Goal: Task Accomplishment & Management: Use online tool/utility

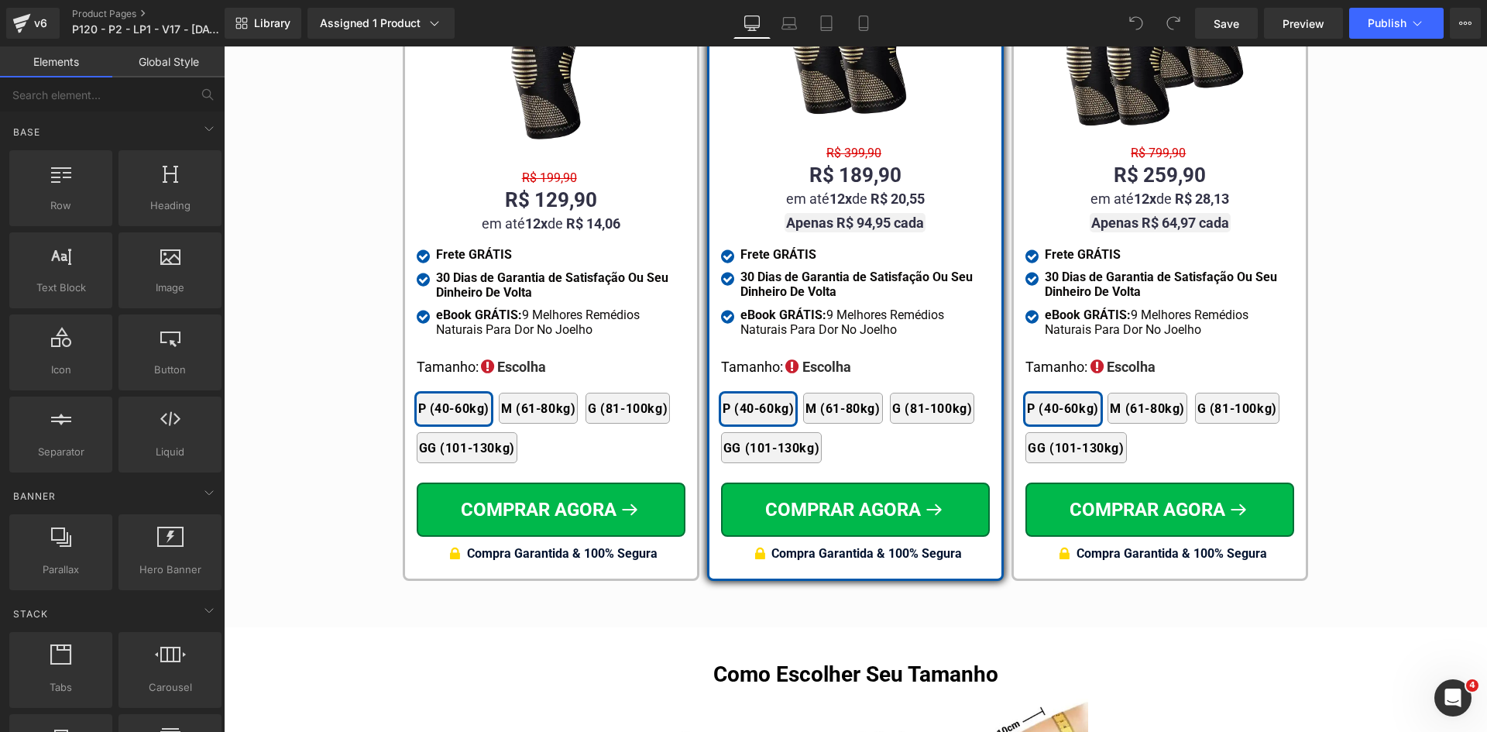
scroll to position [9185, 0]
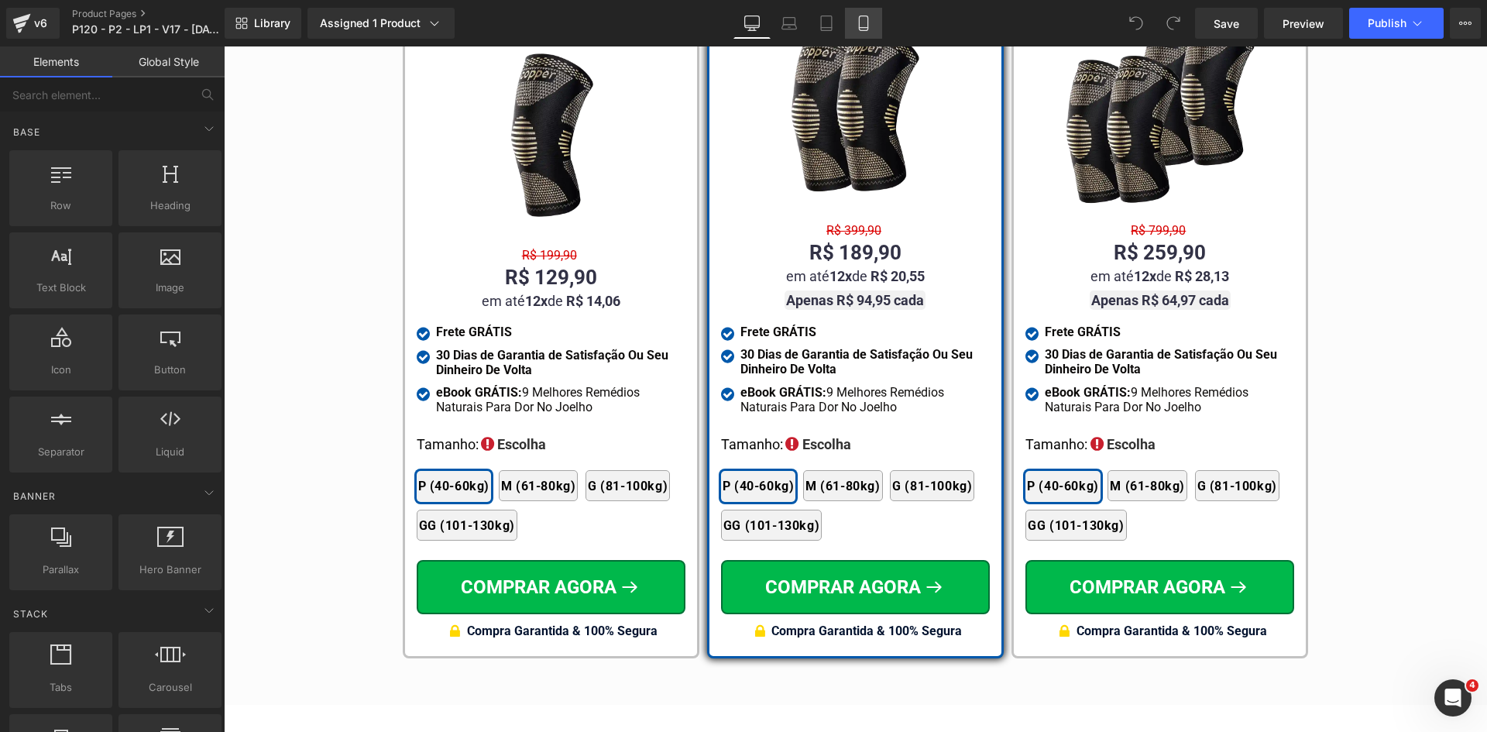
click at [860, 26] on icon at bounding box center [863, 23] width 9 height 15
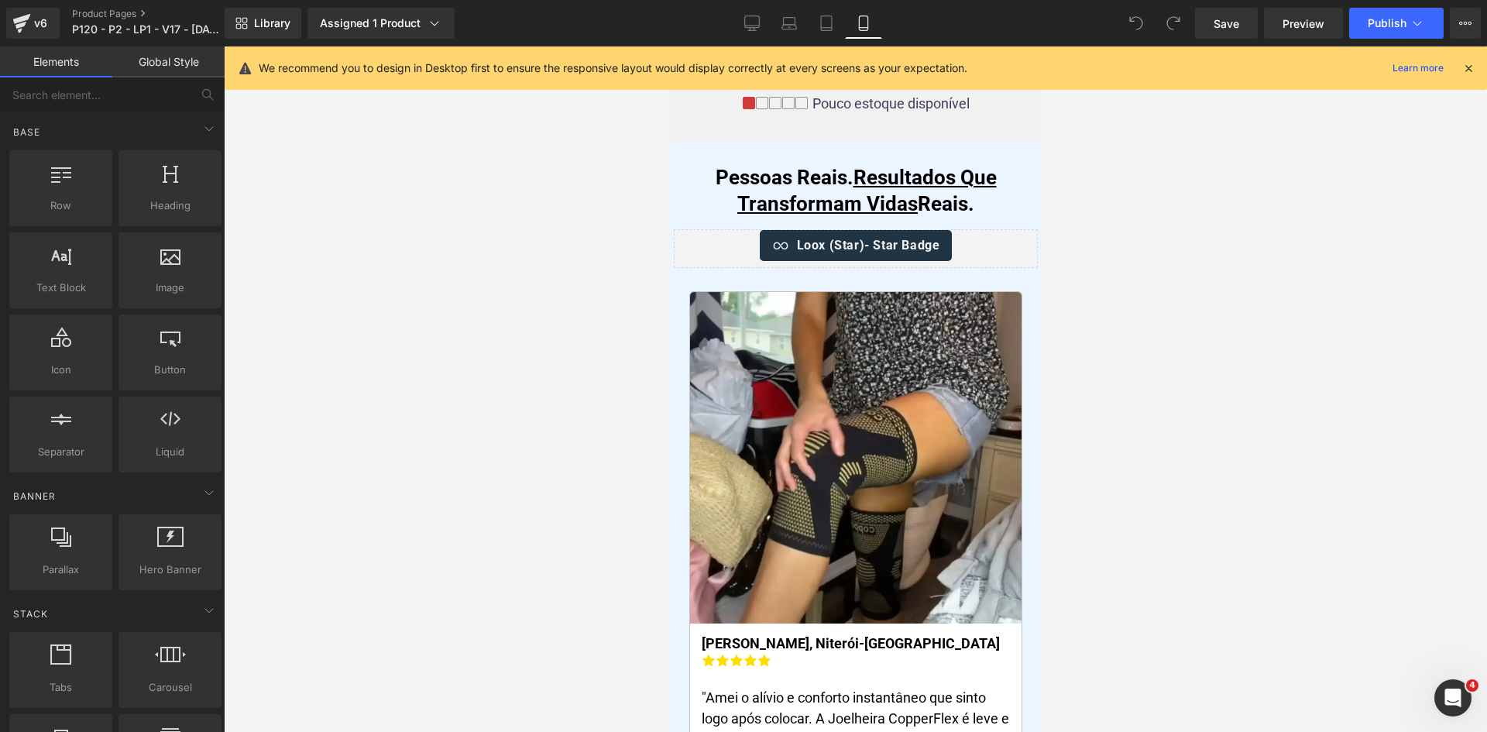
scroll to position [9129, 0]
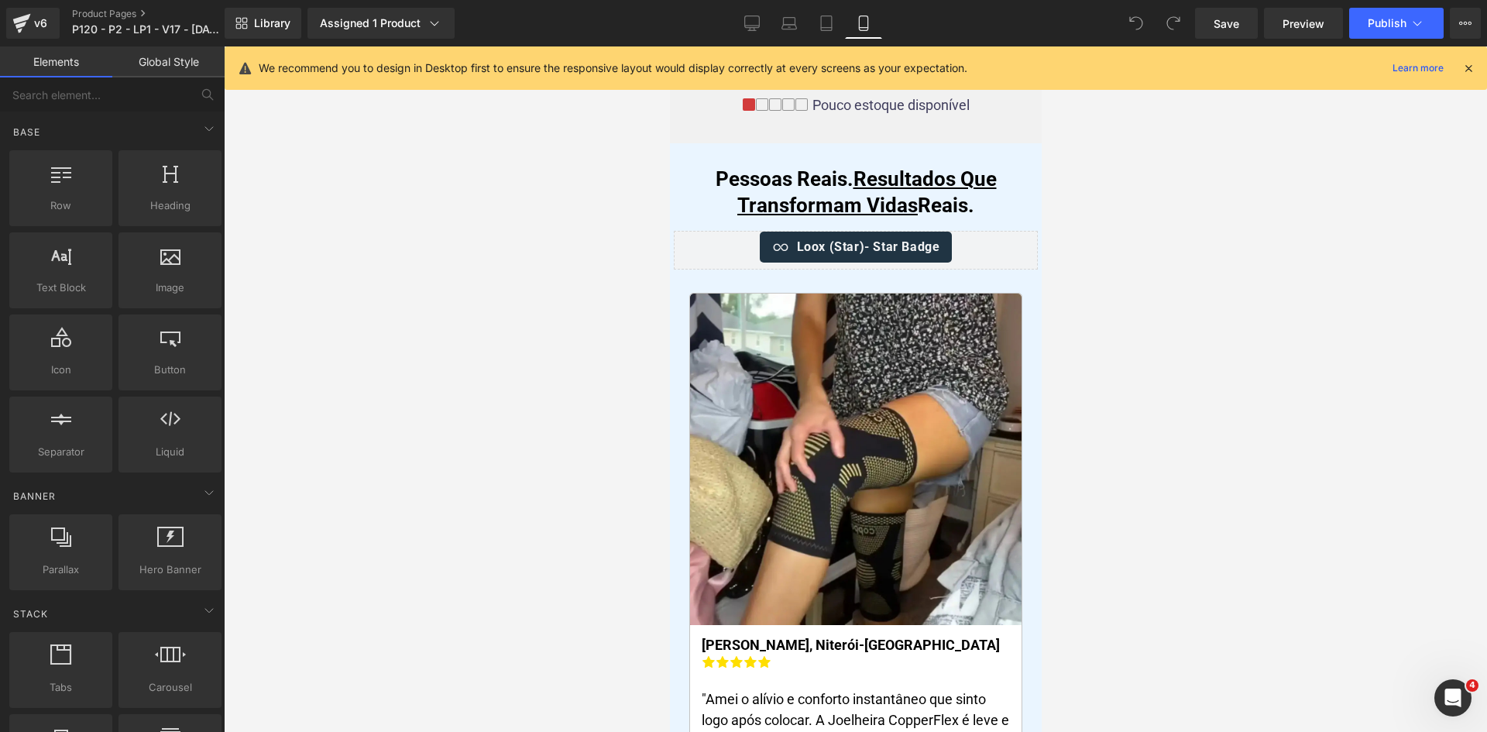
click at [1471, 70] on icon at bounding box center [1468, 68] width 14 height 14
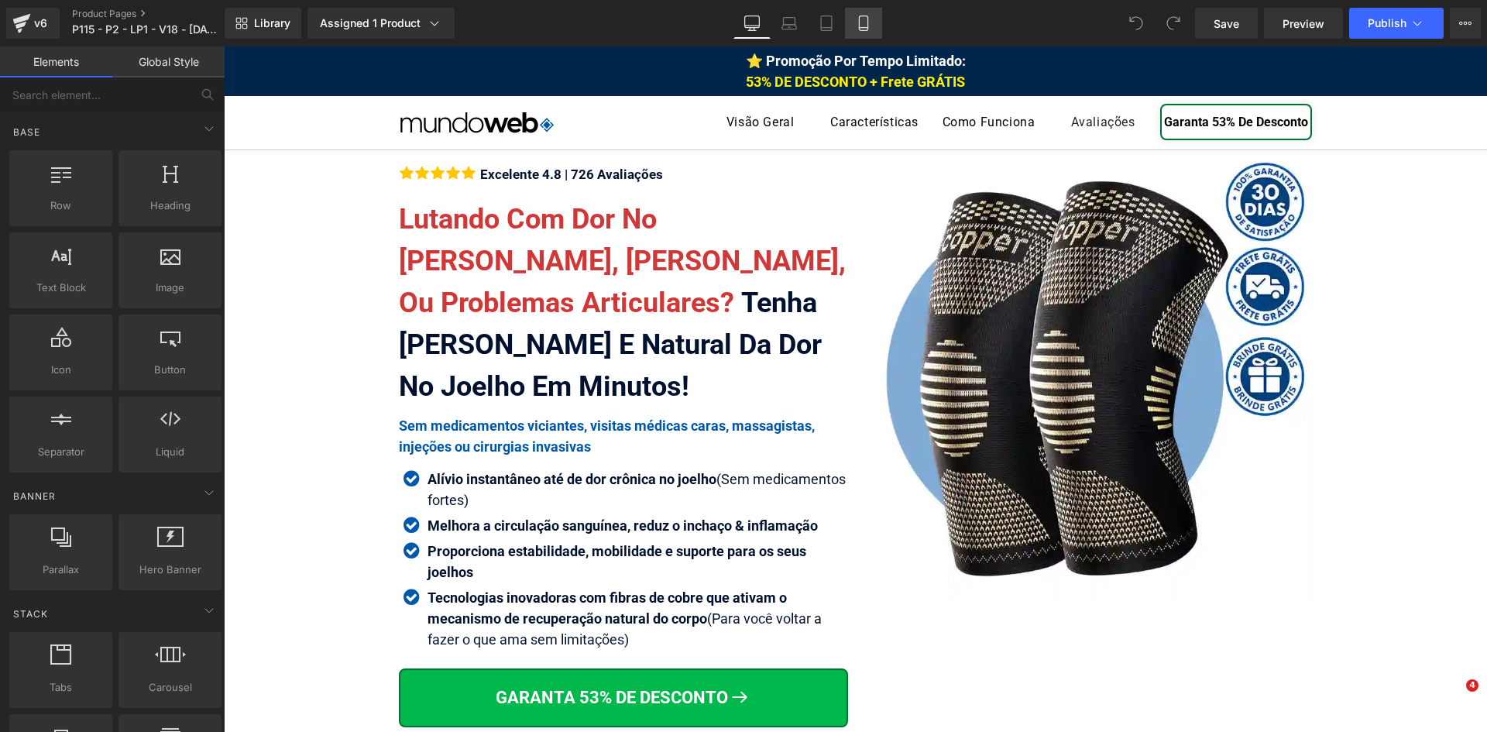
click at [866, 20] on icon at bounding box center [863, 22] width 15 height 15
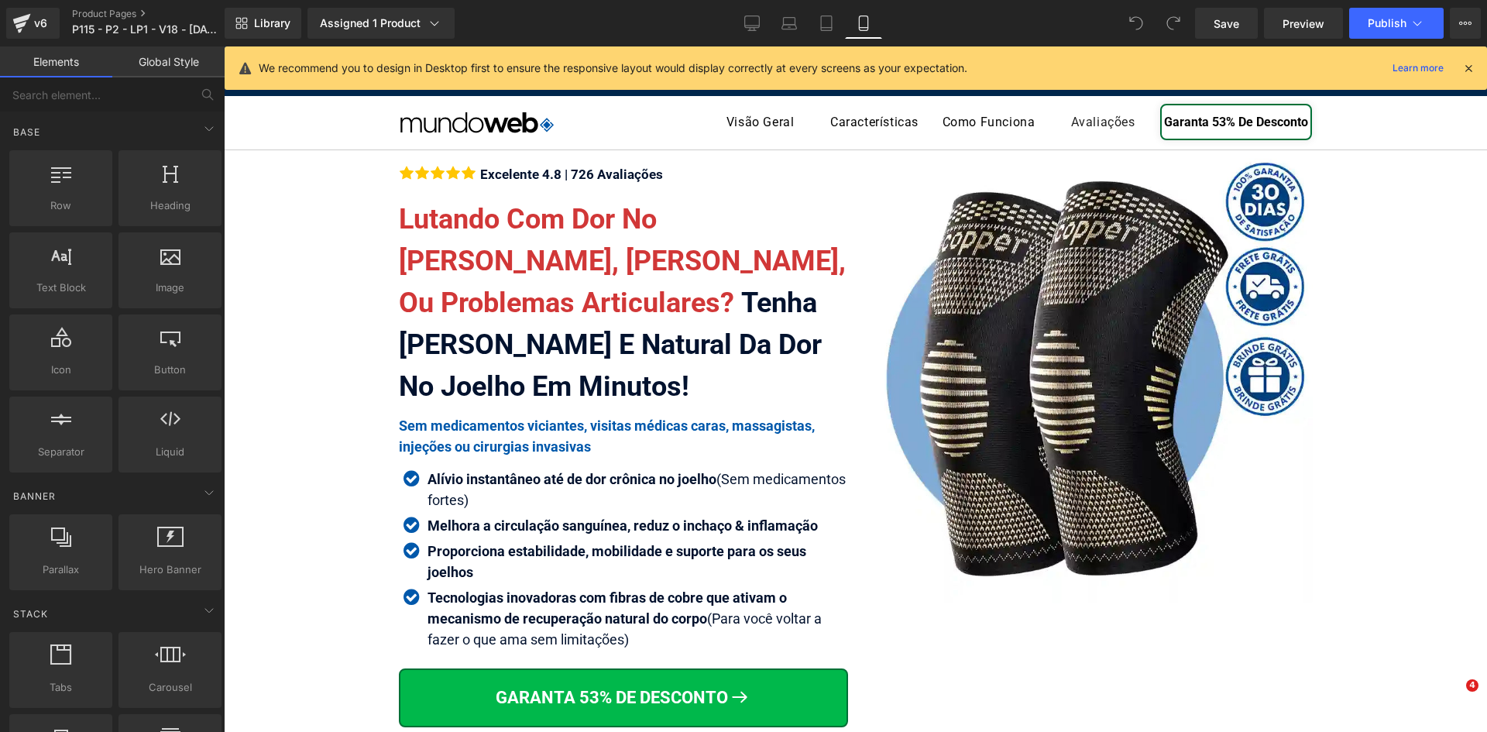
click at [864, 20] on icon at bounding box center [863, 22] width 15 height 15
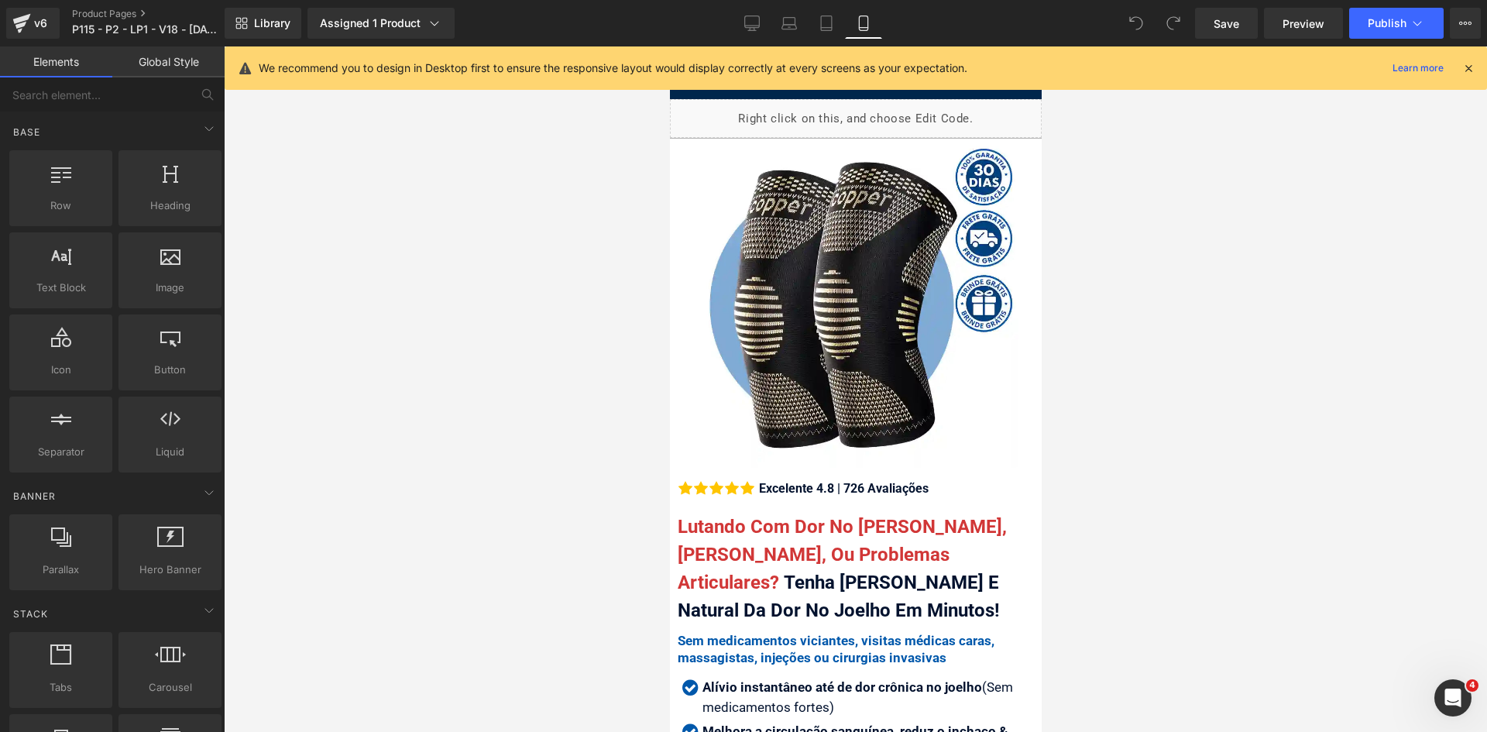
click at [1471, 65] on icon at bounding box center [1468, 68] width 14 height 14
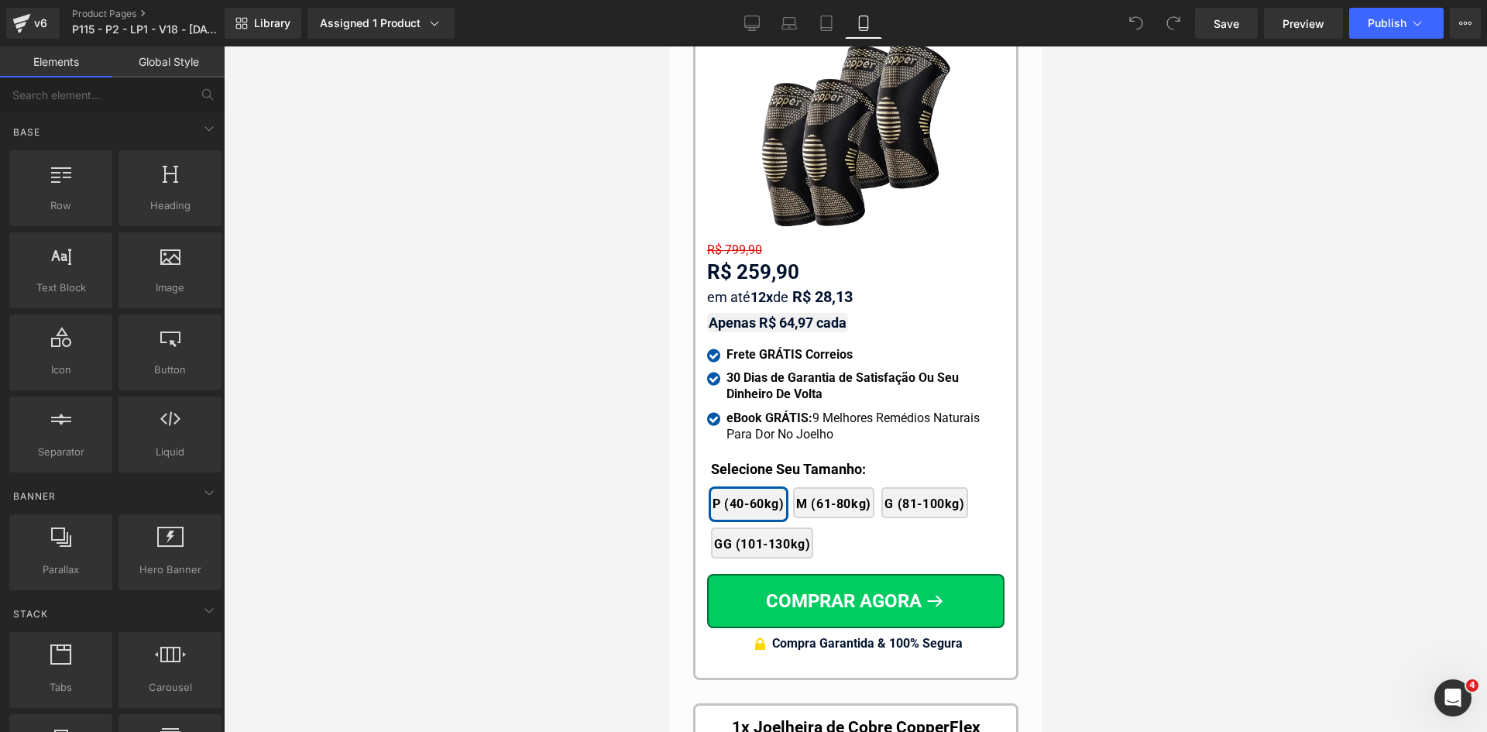
scroll to position [14121, 0]
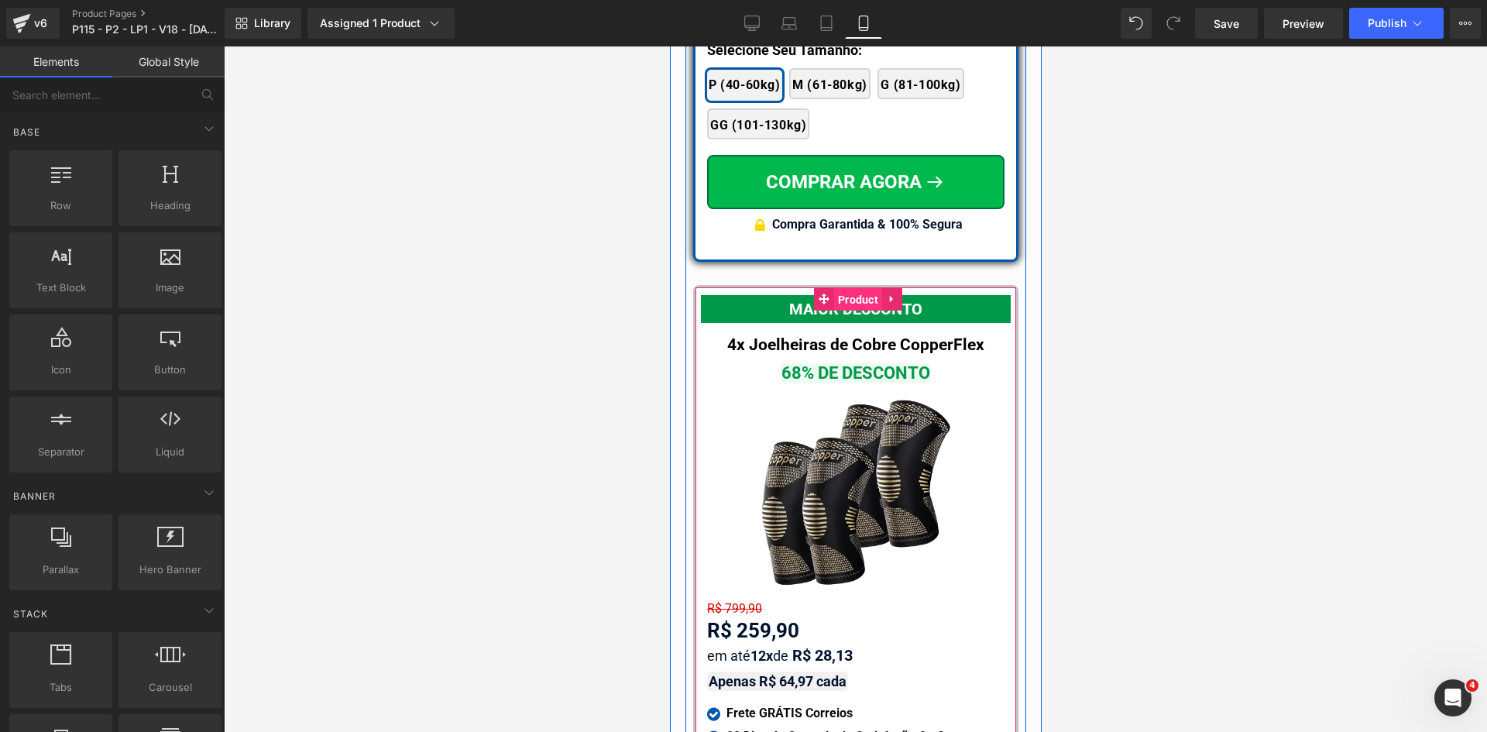
click at [847, 288] on span "Product" at bounding box center [857, 299] width 48 height 23
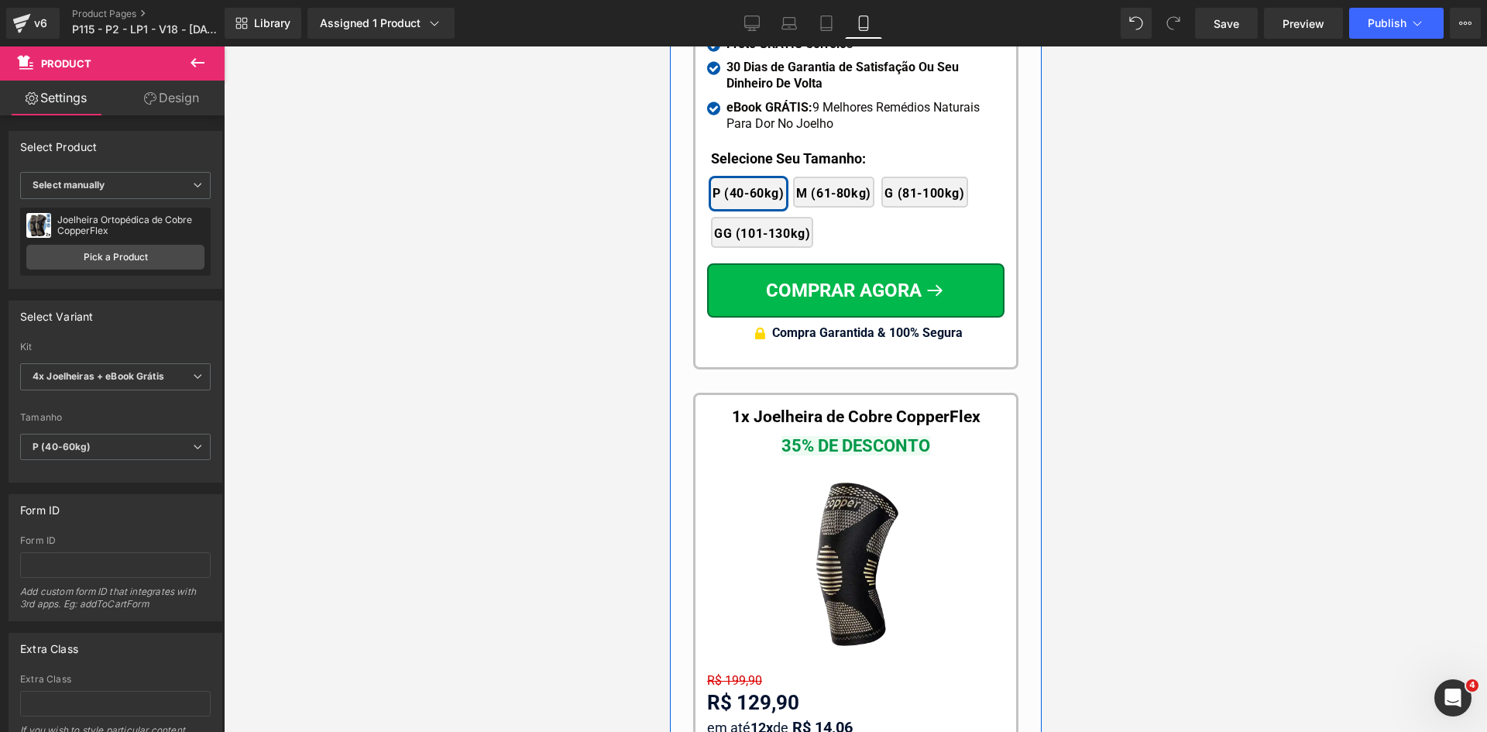
scroll to position [14818, 0]
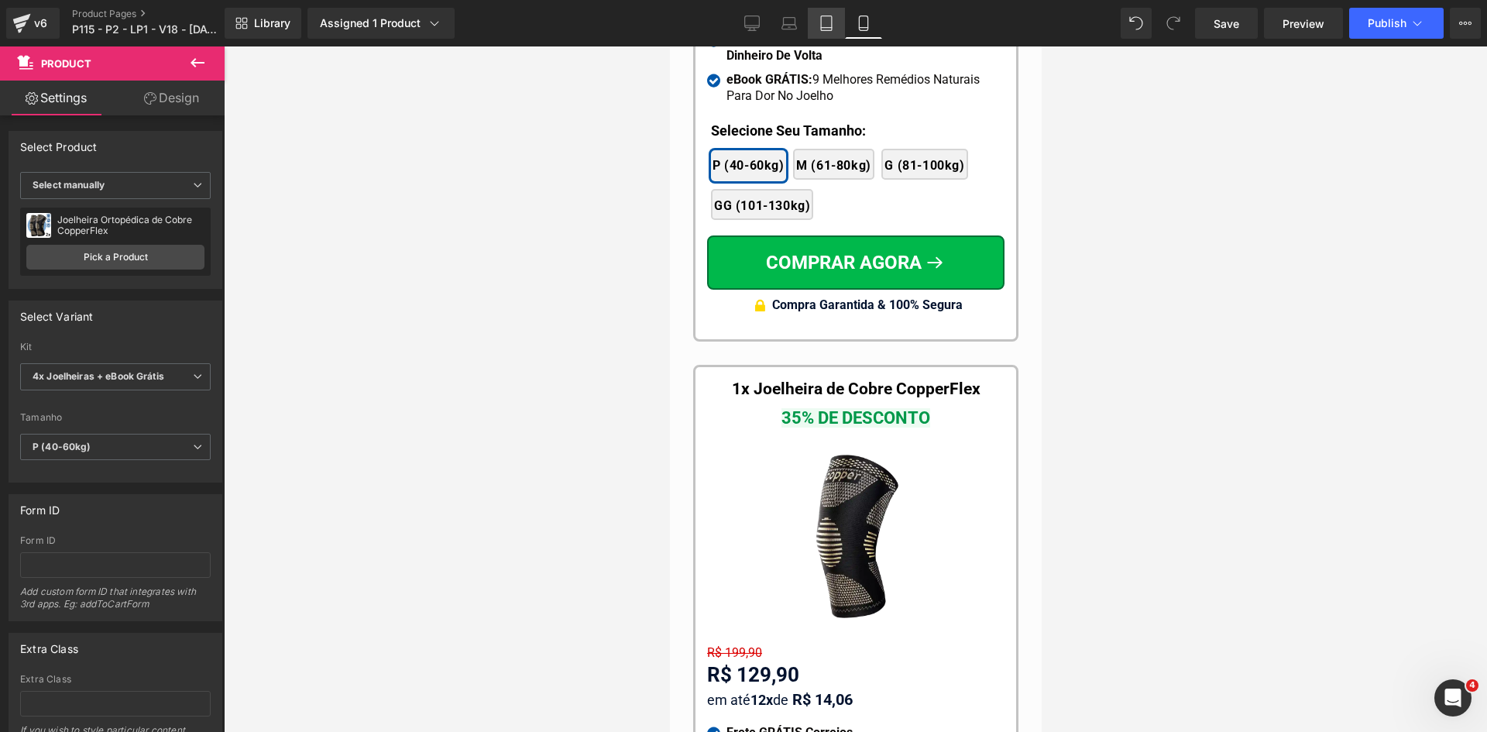
drag, startPoint x: 831, startPoint y: 21, endPoint x: 204, endPoint y: 228, distance: 660.5
click at [831, 21] on icon at bounding box center [826, 22] width 15 height 15
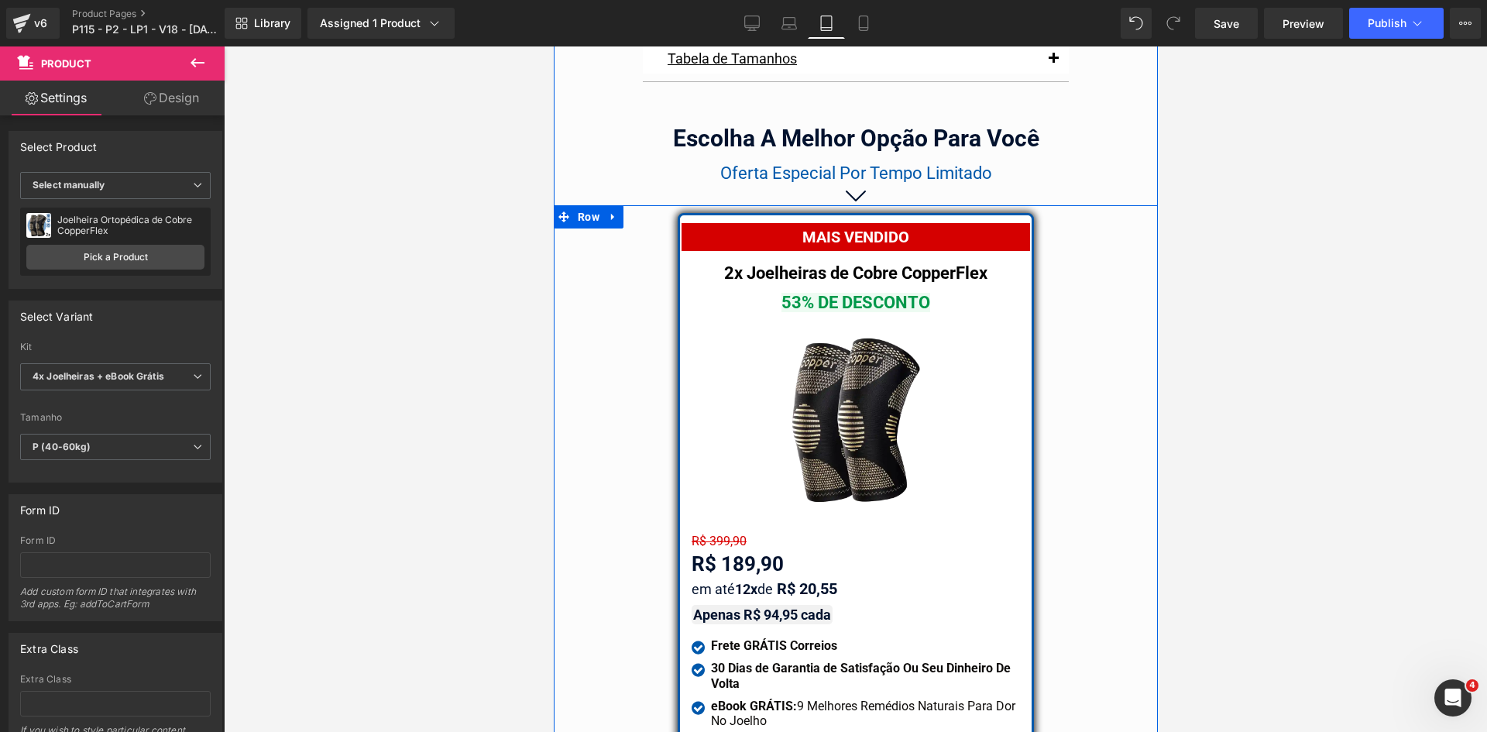
scroll to position [12906, 0]
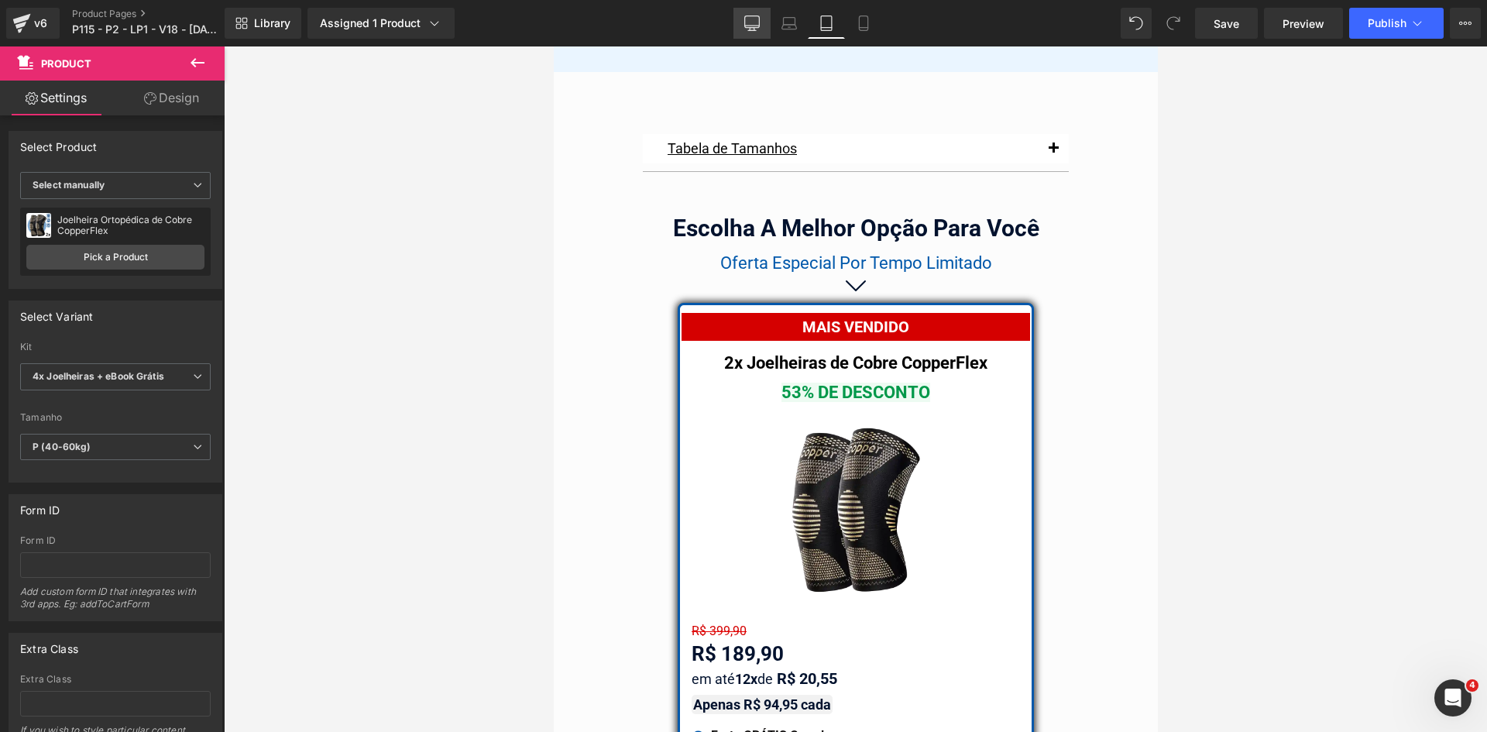
drag, startPoint x: 757, startPoint y: 26, endPoint x: 572, endPoint y: 74, distance: 192.2
click at [757, 26] on icon at bounding box center [752, 26] width 15 height 0
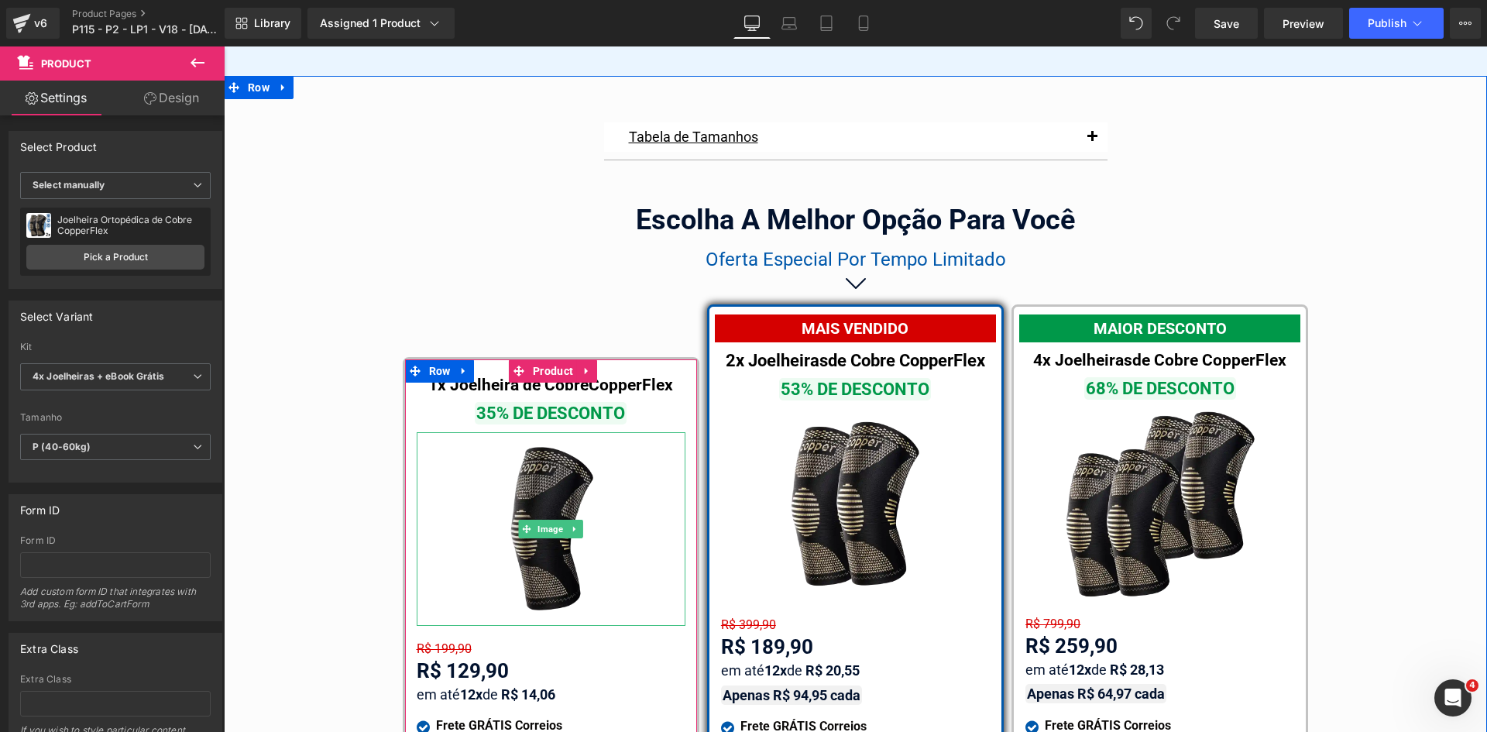
scroll to position [8952, 0]
